Goal: Find specific page/section: Find specific page/section

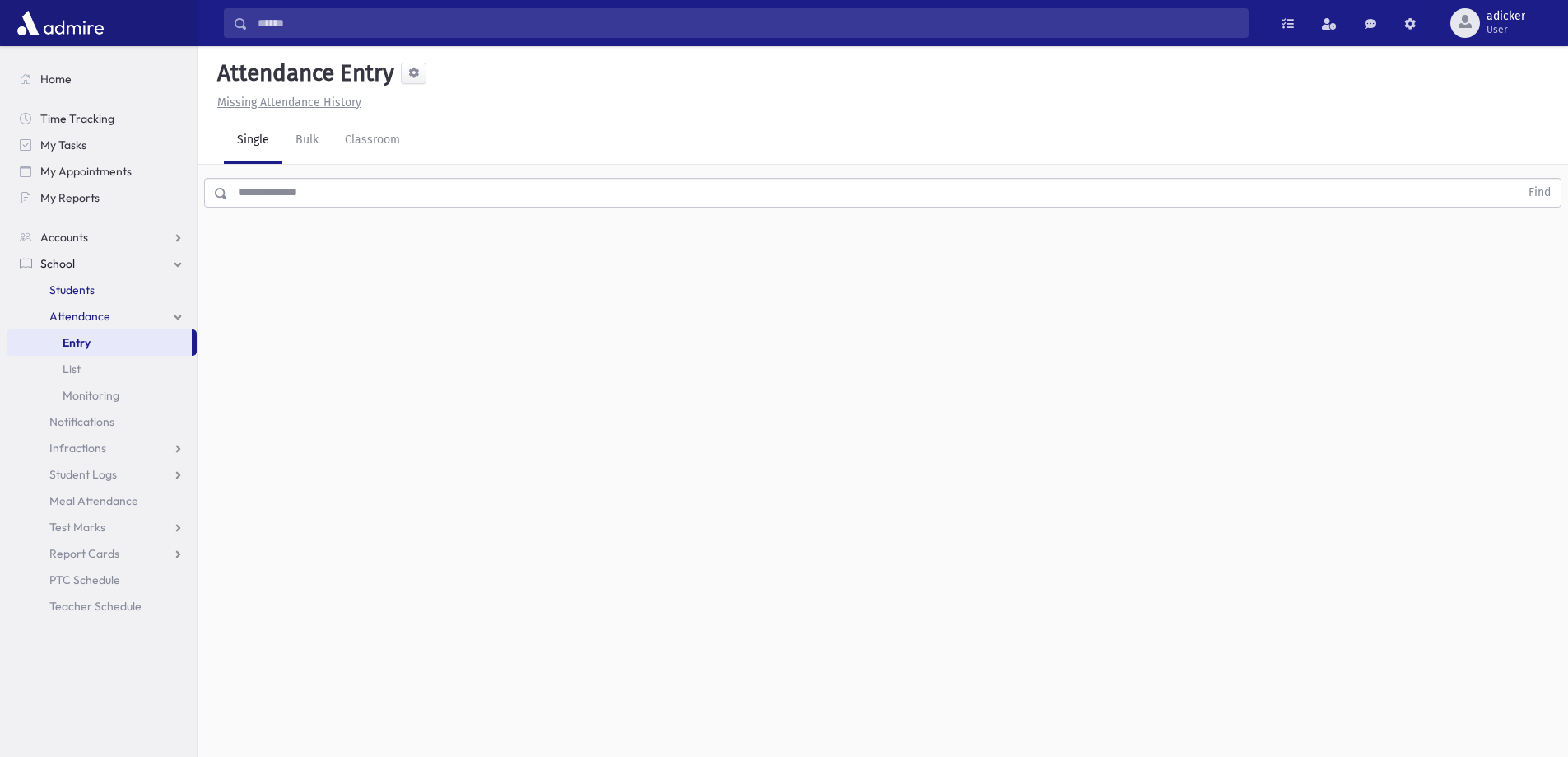
click at [95, 295] on link "Students" at bounding box center [101, 290] width 190 height 26
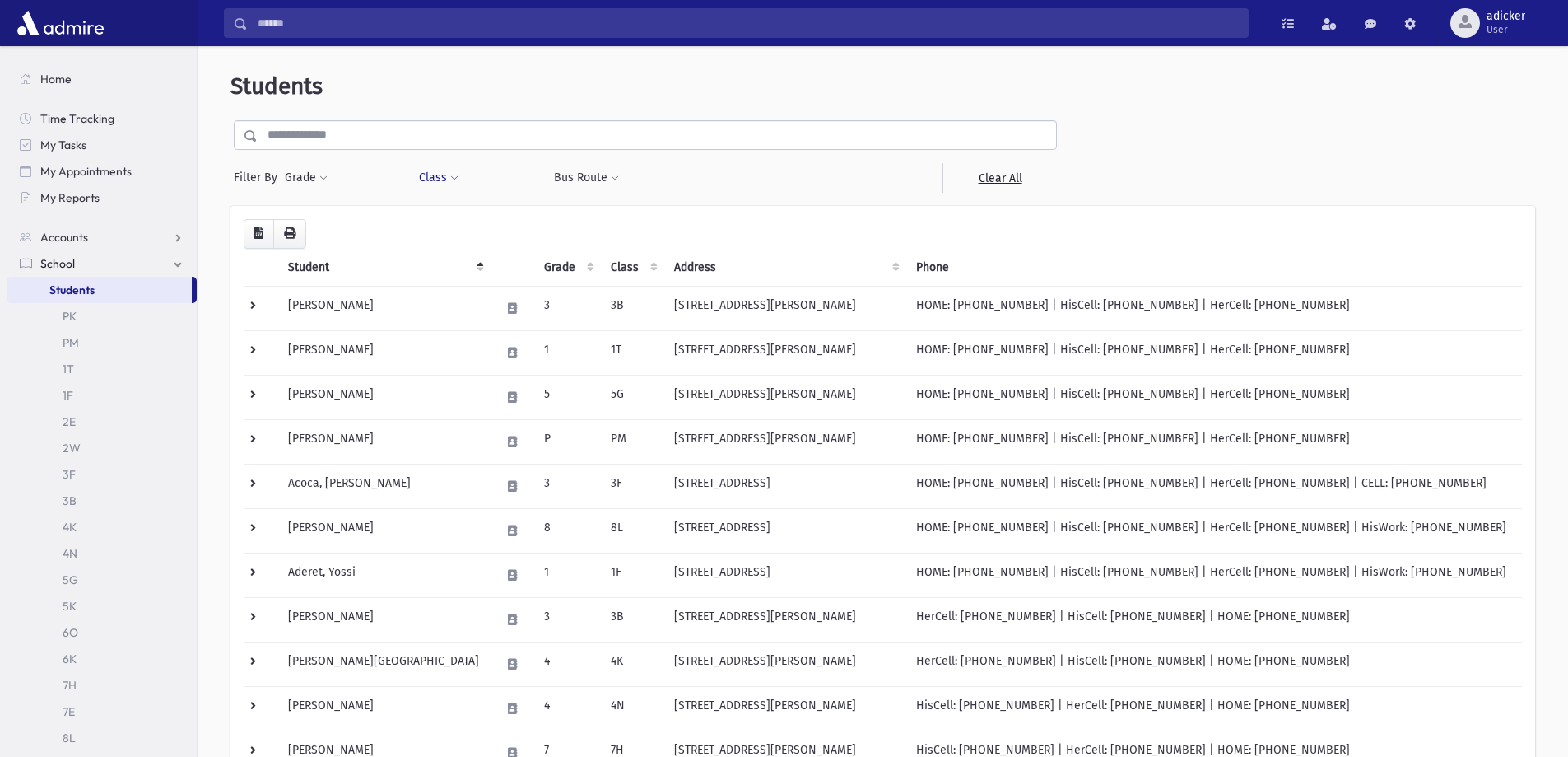
click at [435, 179] on button "Class" at bounding box center [439, 178] width 41 height 30
click at [496, 216] on ul at bounding box center [504, 220] width 158 height 25
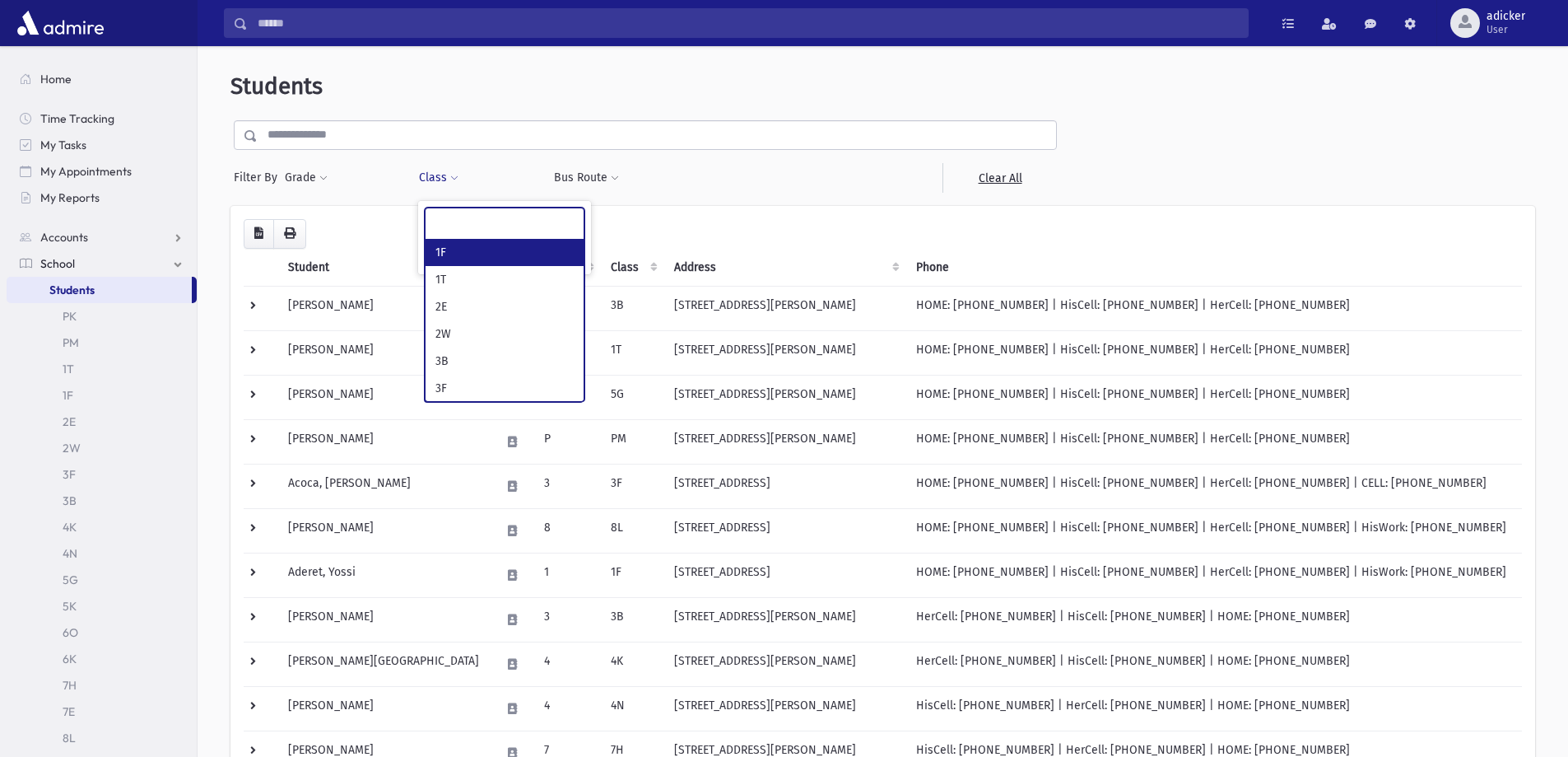
scroll to position [82, 0]
select select "**"
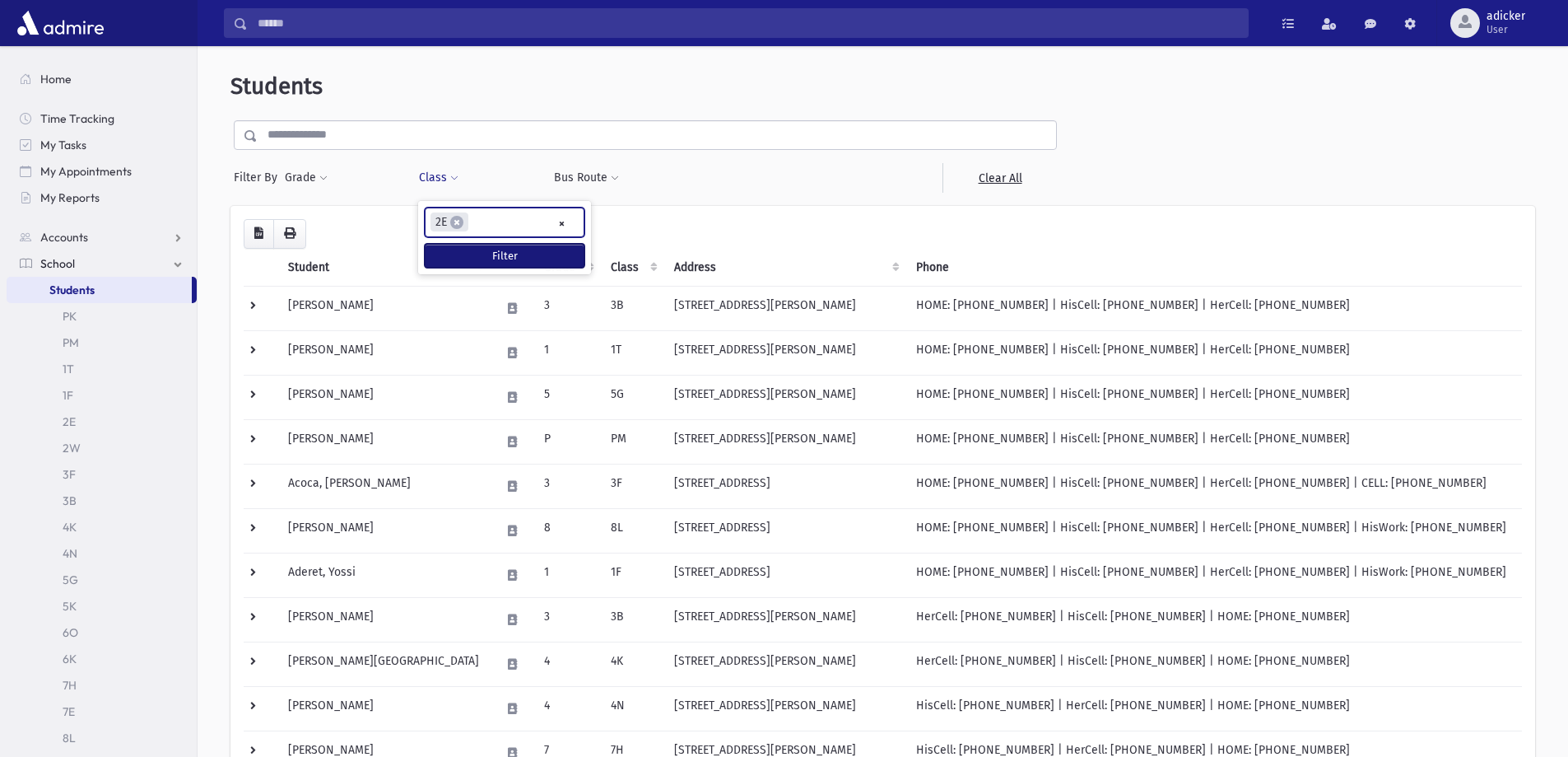
click at [502, 248] on button "Filter" at bounding box center [504, 256] width 159 height 24
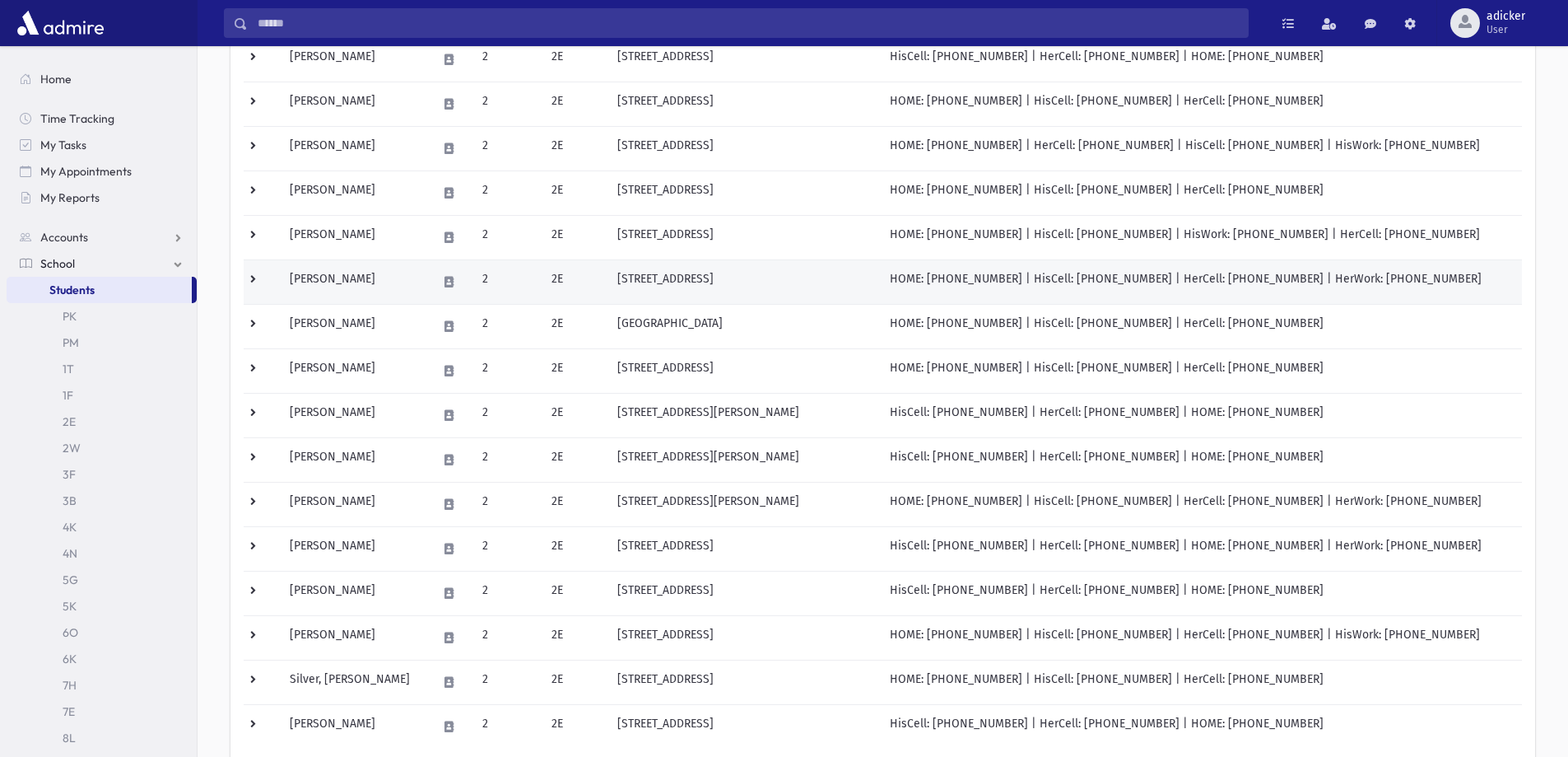
scroll to position [741, 0]
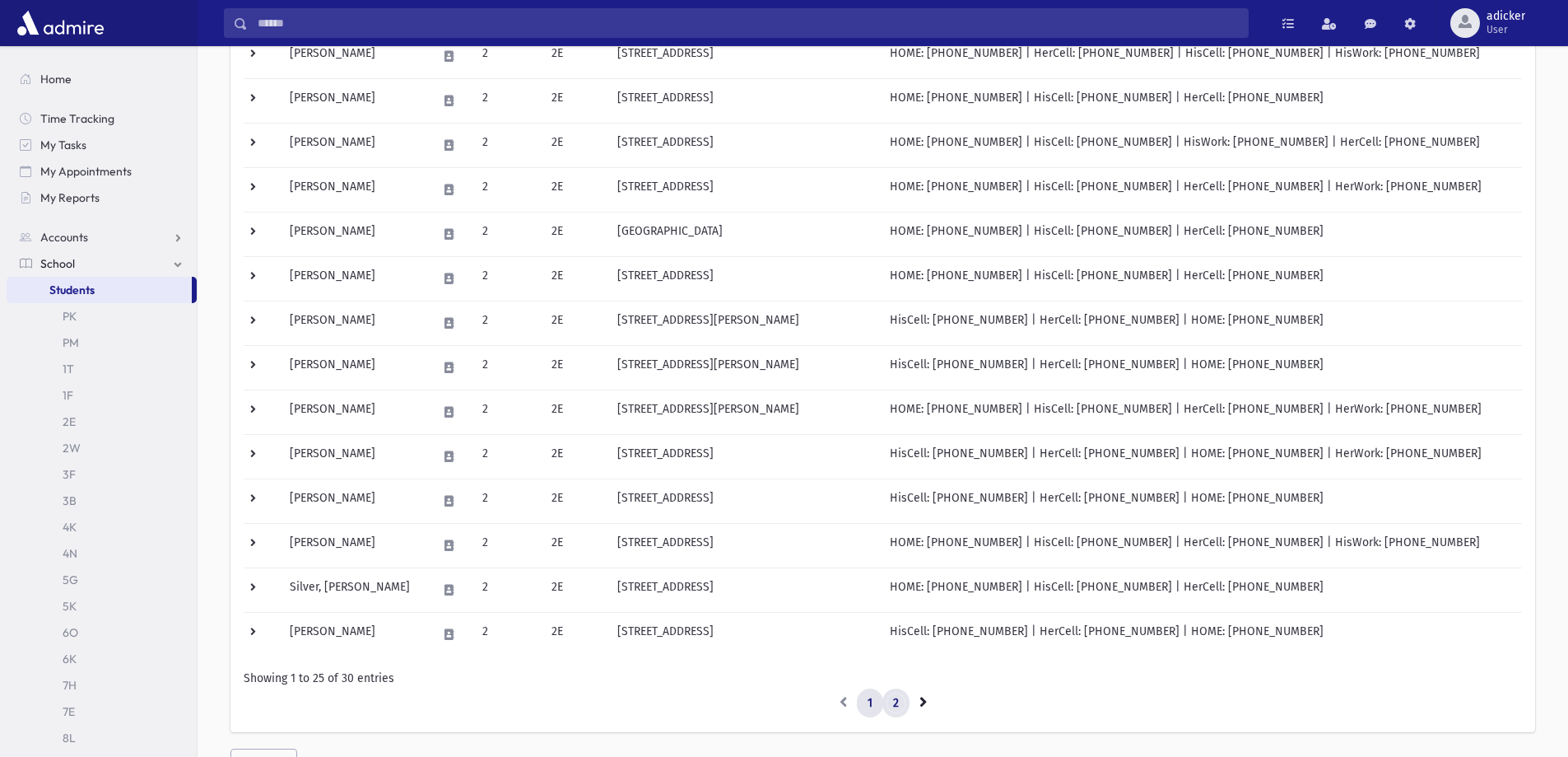
click at [900, 702] on link "2" at bounding box center [895, 703] width 27 height 30
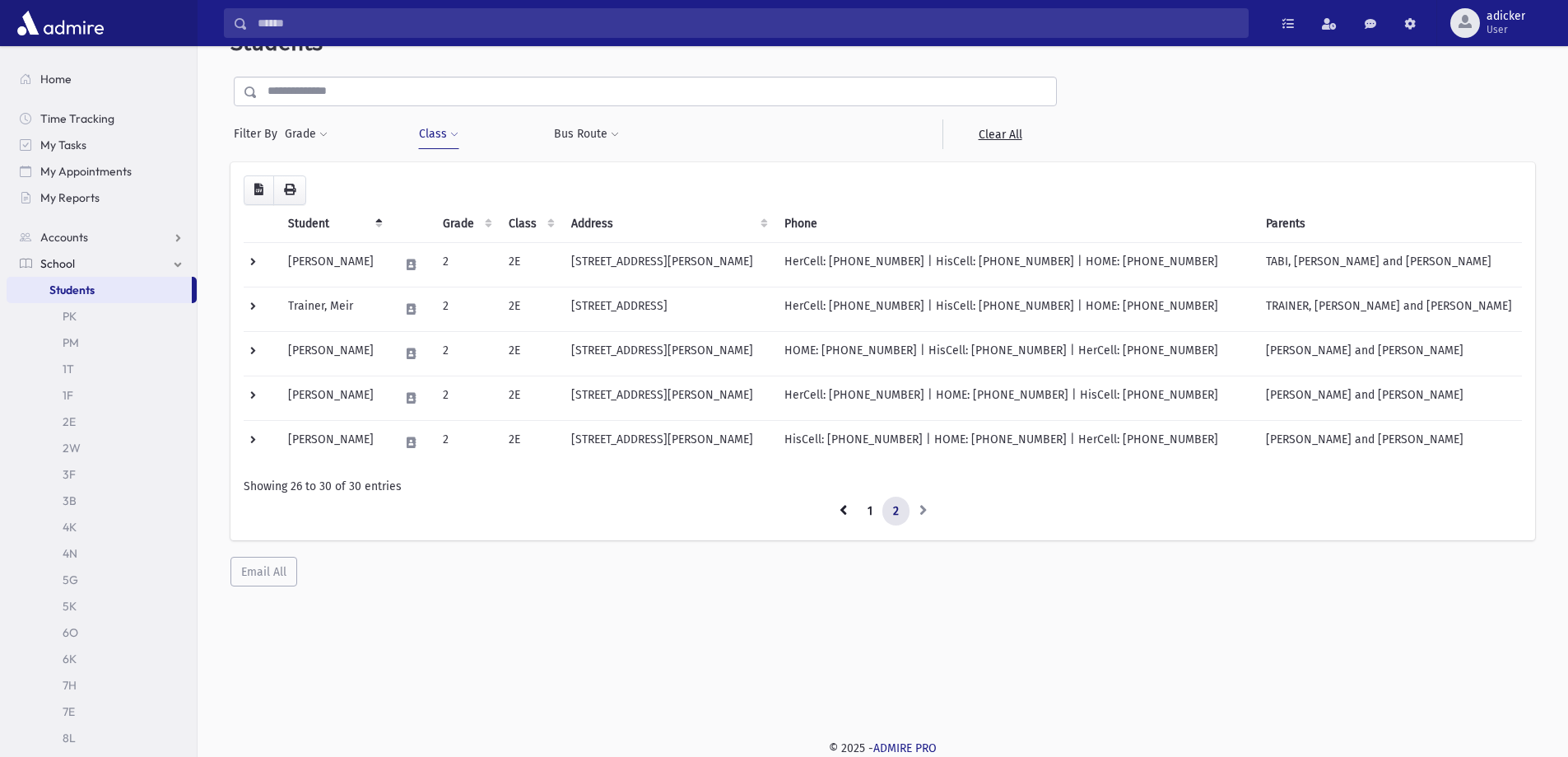
scroll to position [44, 0]
click at [869, 513] on link "1" at bounding box center [870, 511] width 26 height 30
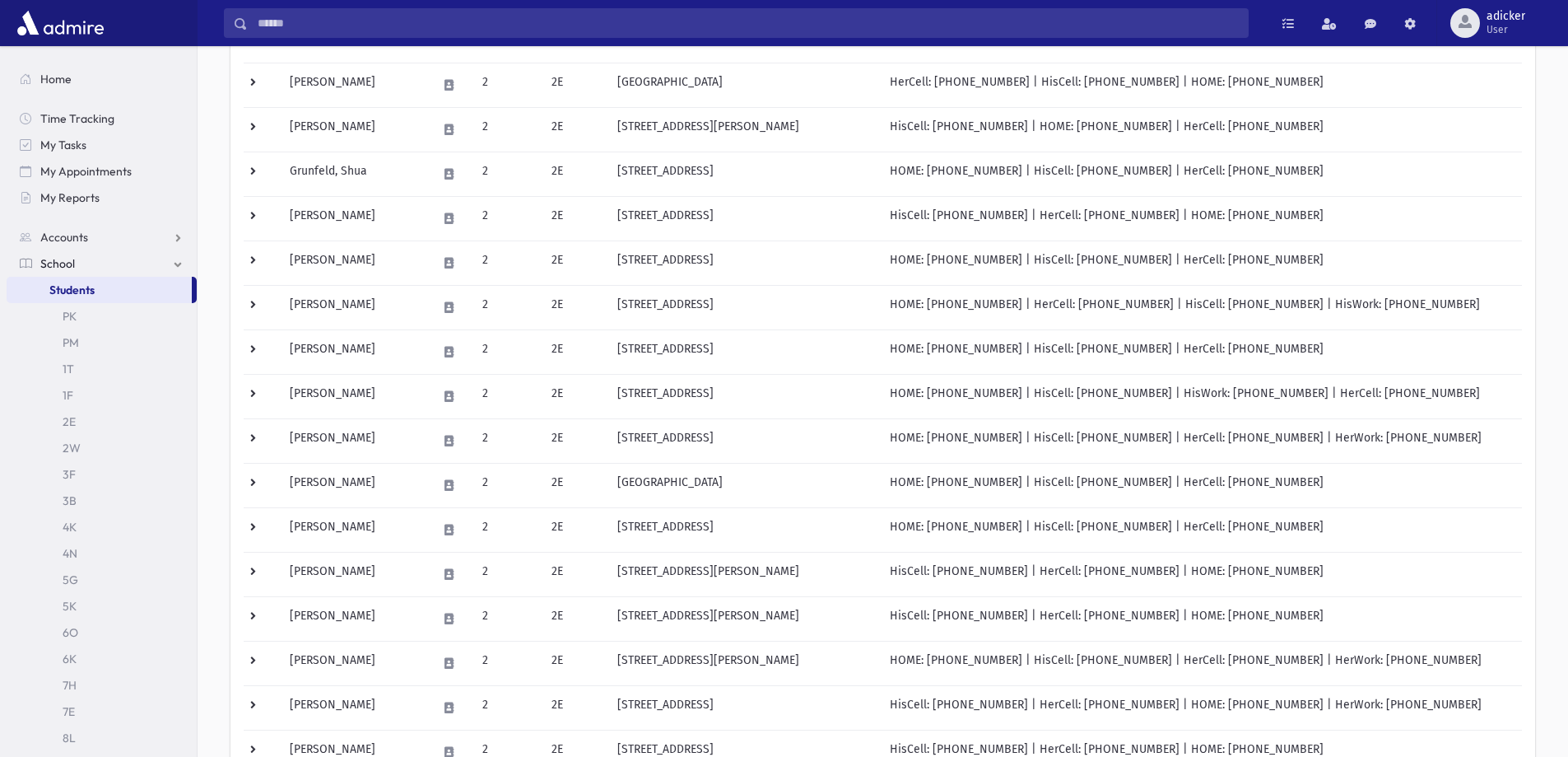
scroll to position [820, 0]
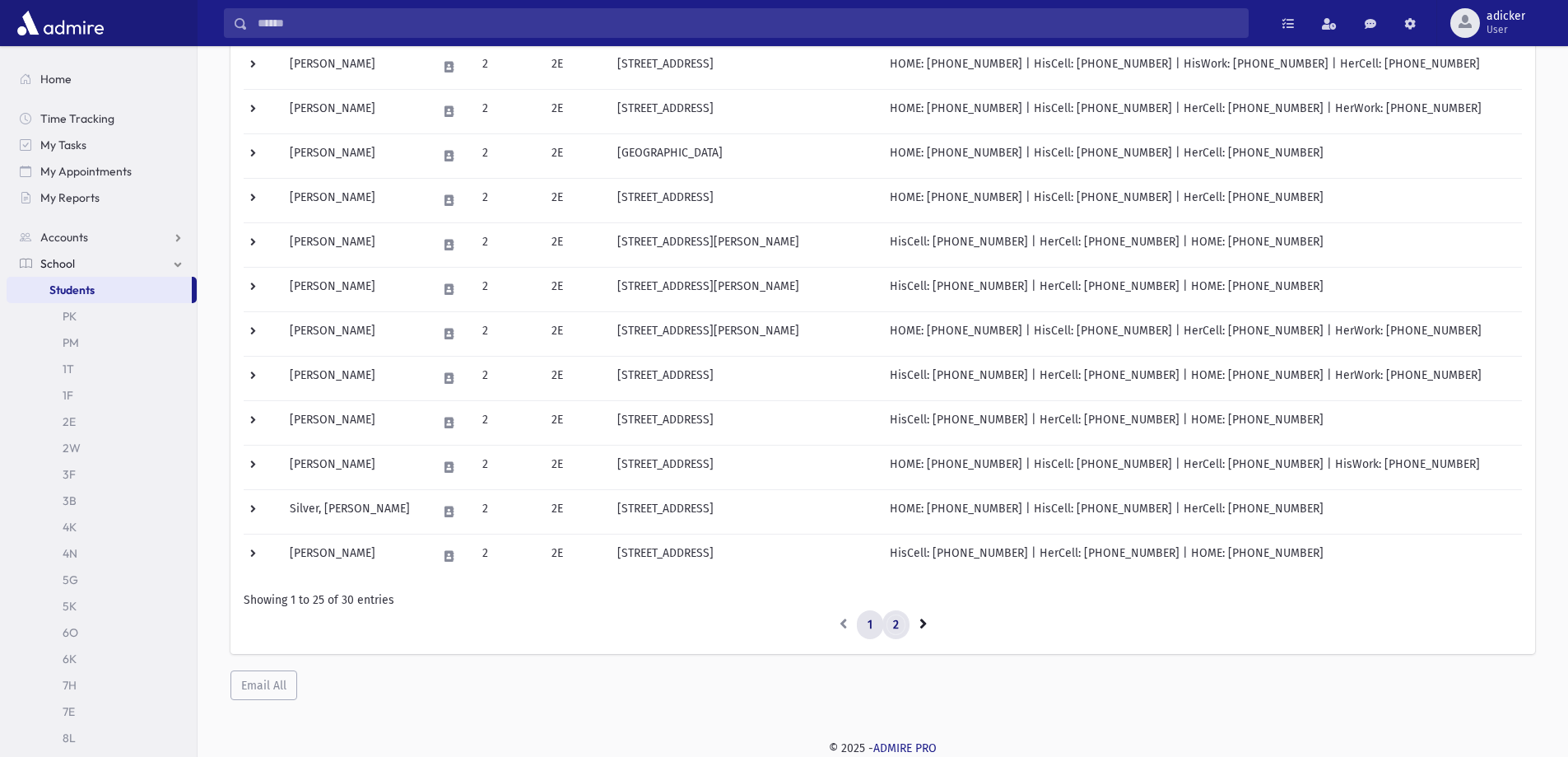
click at [897, 632] on link "2" at bounding box center [895, 625] width 27 height 30
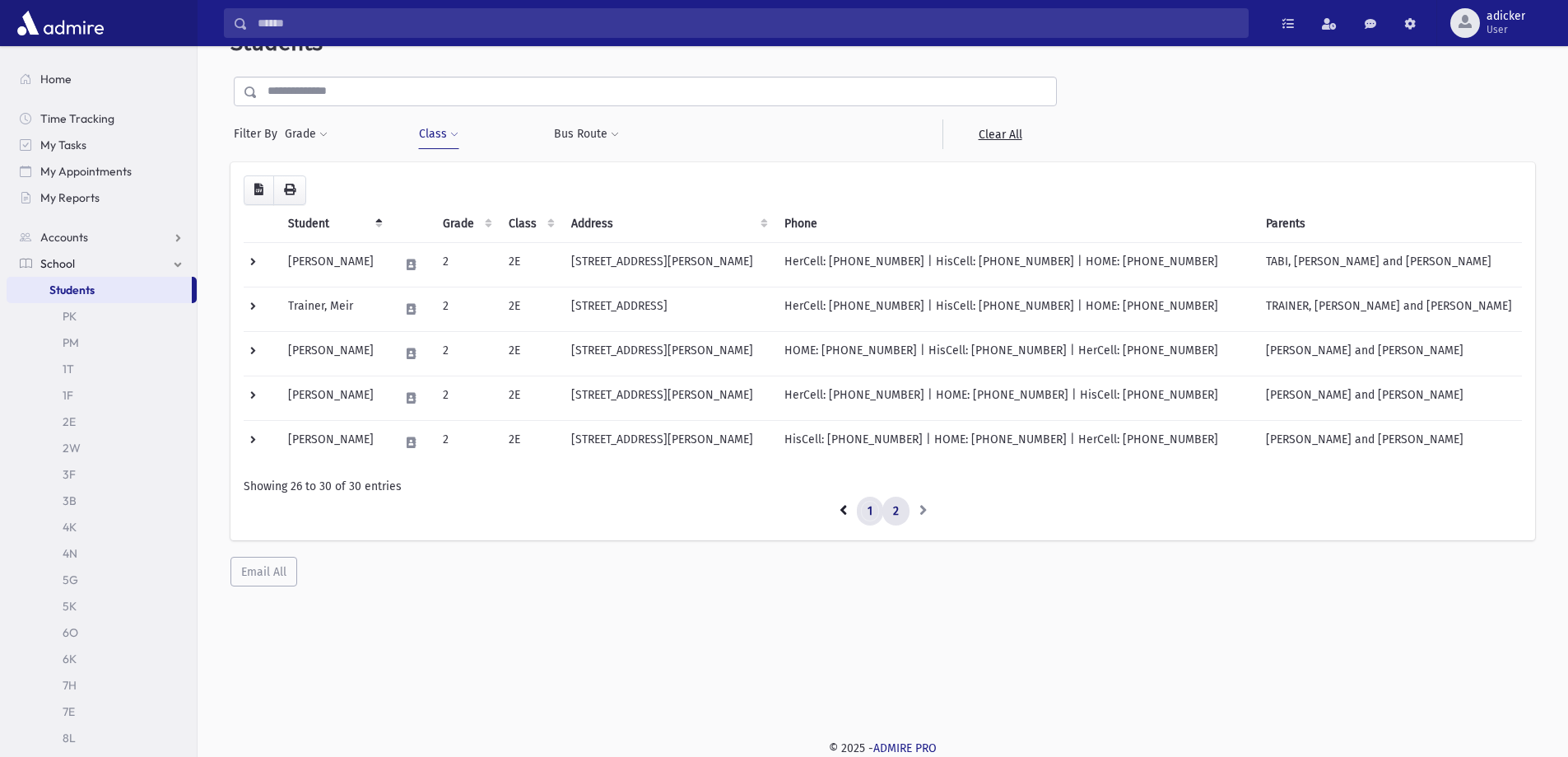
click at [874, 515] on link "1" at bounding box center [870, 511] width 26 height 30
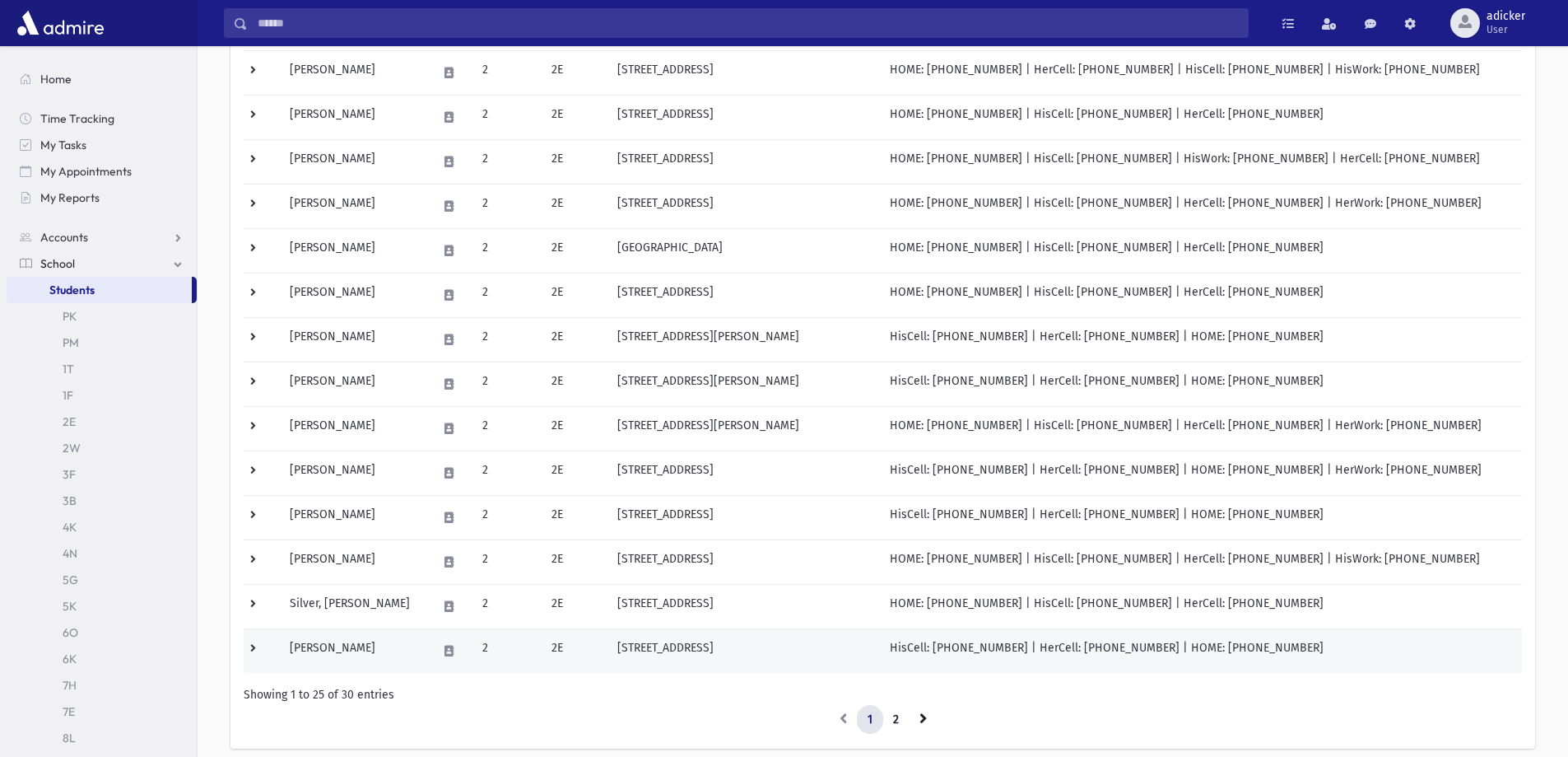
scroll to position [820, 0]
